Goal: Task Accomplishment & Management: Use online tool/utility

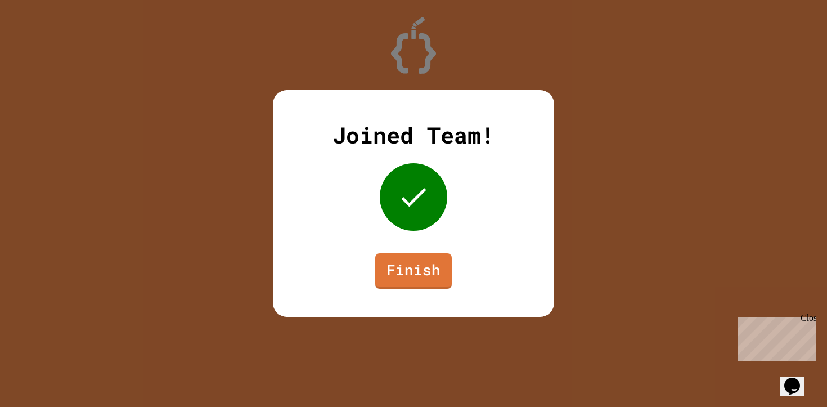
click at [456, 275] on div "Joined Team! Finish" at bounding box center [413, 203] width 281 height 227
click at [421, 275] on link "Finish" at bounding box center [413, 269] width 77 height 37
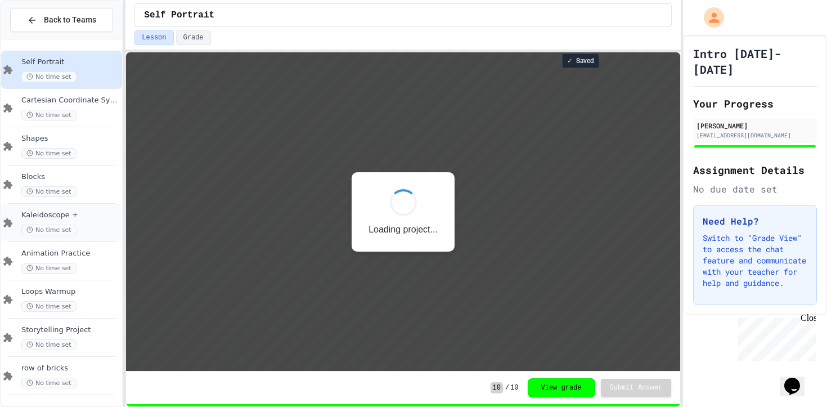
scroll to position [77, 0]
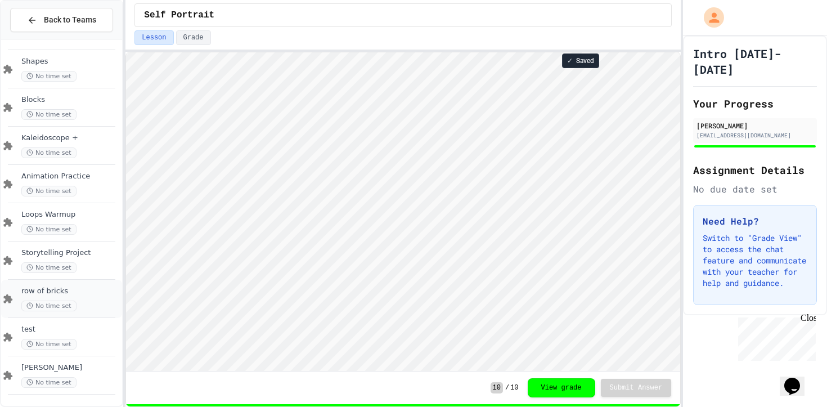
click at [83, 304] on div "No time set" at bounding box center [70, 305] width 98 height 11
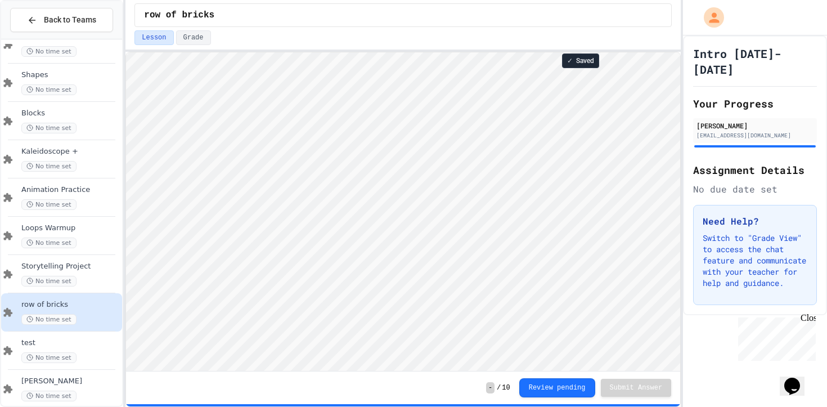
scroll to position [1, 0]
